Goal: Task Accomplishment & Management: Manage account settings

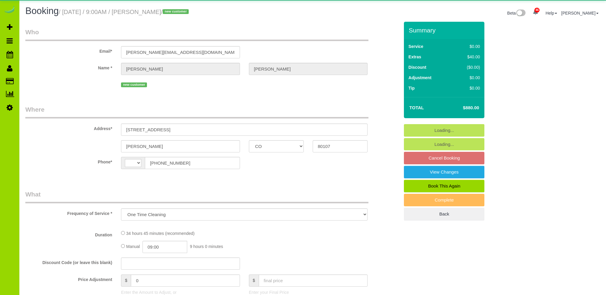
select select "CO"
select select "spot1"
select select "number:69"
select select "number:6"
select select "number:19"
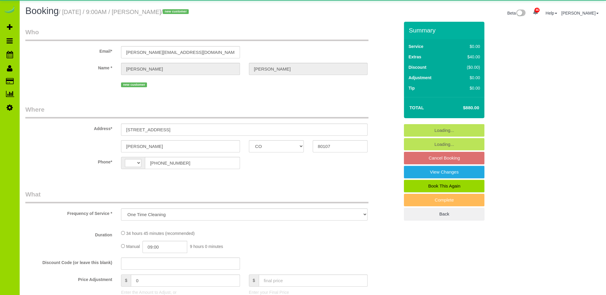
select select "string:[GEOGRAPHIC_DATA]"
select select "2"
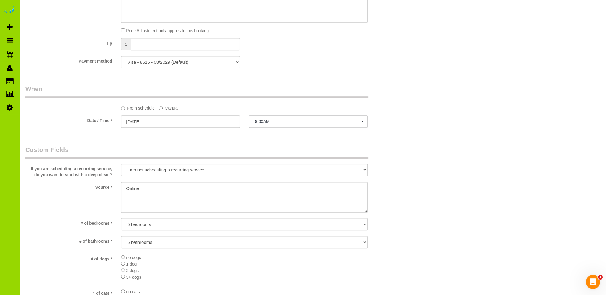
scroll to position [389, 0]
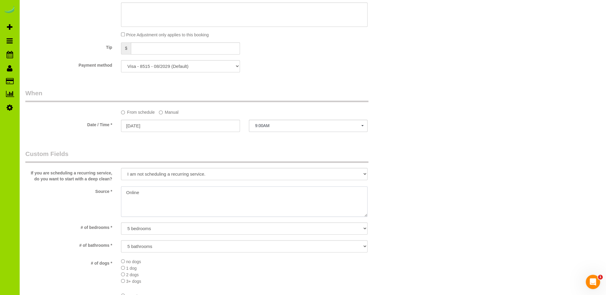
click at [159, 190] on textarea at bounding box center [244, 201] width 246 height 30
type textarea "O"
click at [125, 192] on textarea at bounding box center [244, 201] width 246 height 30
click at [173, 192] on textarea at bounding box center [244, 201] width 246 height 30
click at [171, 193] on textarea at bounding box center [244, 201] width 246 height 30
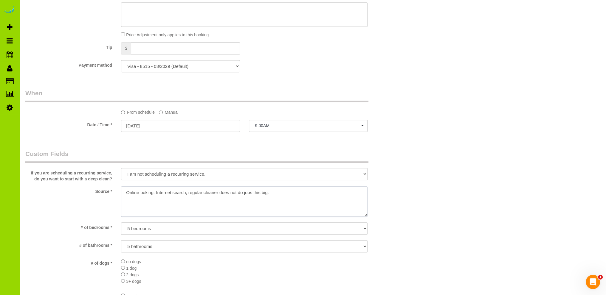
type textarea "Online boking. Internet search, regular cleaner does not do jobs this big."
click at [426, 175] on div "Who Email* [PERSON_NAME][EMAIL_ADDRESS][DOMAIN_NAME] Name * [PERSON_NAME] new c…" at bounding box center [312, 160] width 574 height 1057
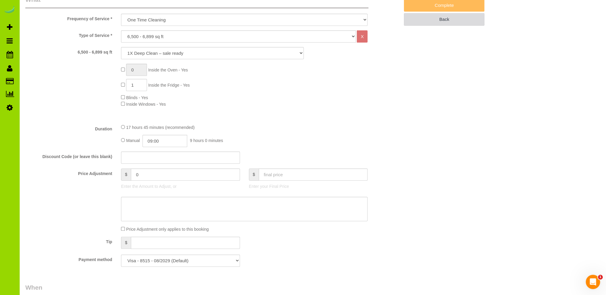
scroll to position [32, 0]
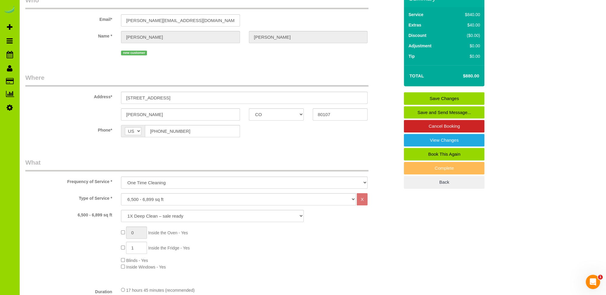
click at [441, 95] on link "Save Changes" at bounding box center [444, 98] width 80 height 13
